Goal: Task Accomplishment & Management: Use online tool/utility

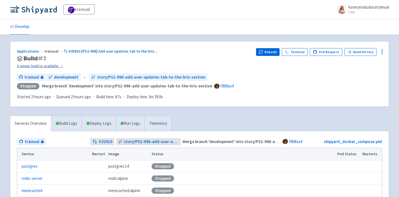
click at [54, 67] on link "A newer build is available →" at bounding box center [134, 66] width 235 height 6
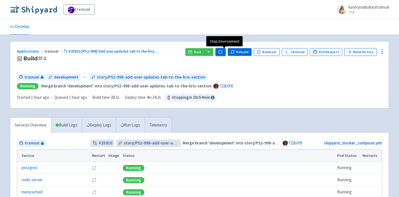
click at [223, 50] on icon "button" at bounding box center [221, 52] width 4 height 4
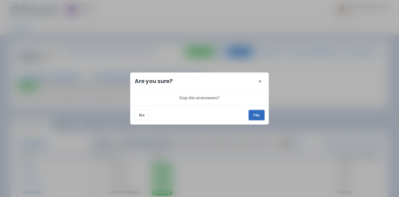
click at [258, 119] on button "Yes" at bounding box center [257, 115] width 16 height 10
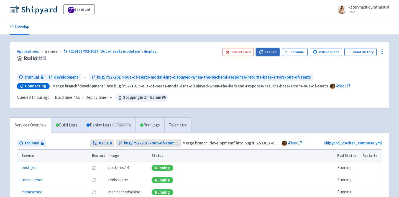
click at [273, 52] on button "Rebuild" at bounding box center [268, 52] width 24 height 8
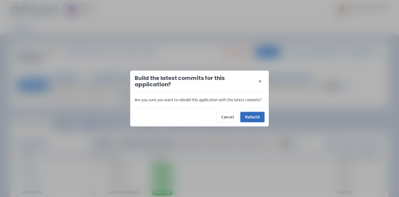
click at [253, 120] on button "Rebuild" at bounding box center [253, 117] width 24 height 10
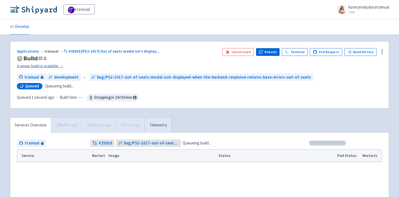
click at [36, 65] on link "A newer build is available →" at bounding box center [117, 66] width 201 height 6
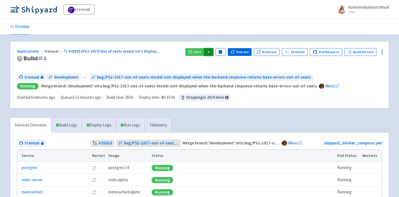
click at [211, 49] on button "button" at bounding box center [208, 52] width 9 height 8
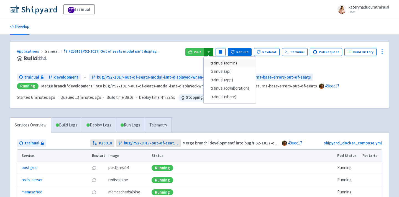
click at [249, 60] on link "trainual (admin)" at bounding box center [230, 63] width 52 height 9
